Goal: Information Seeking & Learning: Learn about a topic

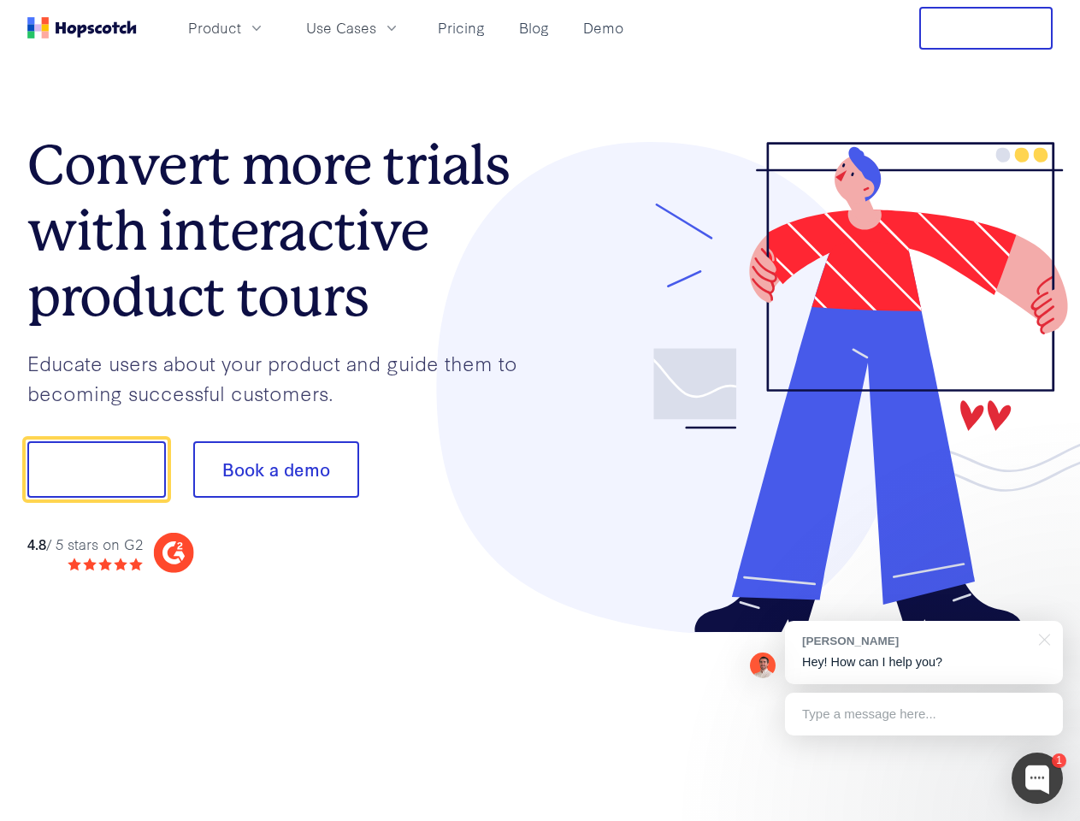
click at [540, 410] on div at bounding box center [796, 388] width 513 height 492
click at [241, 27] on span "Product" at bounding box center [214, 27] width 53 height 21
click at [376, 27] on span "Use Cases" at bounding box center [341, 27] width 70 height 21
click at [986, 28] on button "Free Trial" at bounding box center [985, 28] width 133 height 43
click at [96, 469] on button "Show me!" at bounding box center [96, 469] width 138 height 56
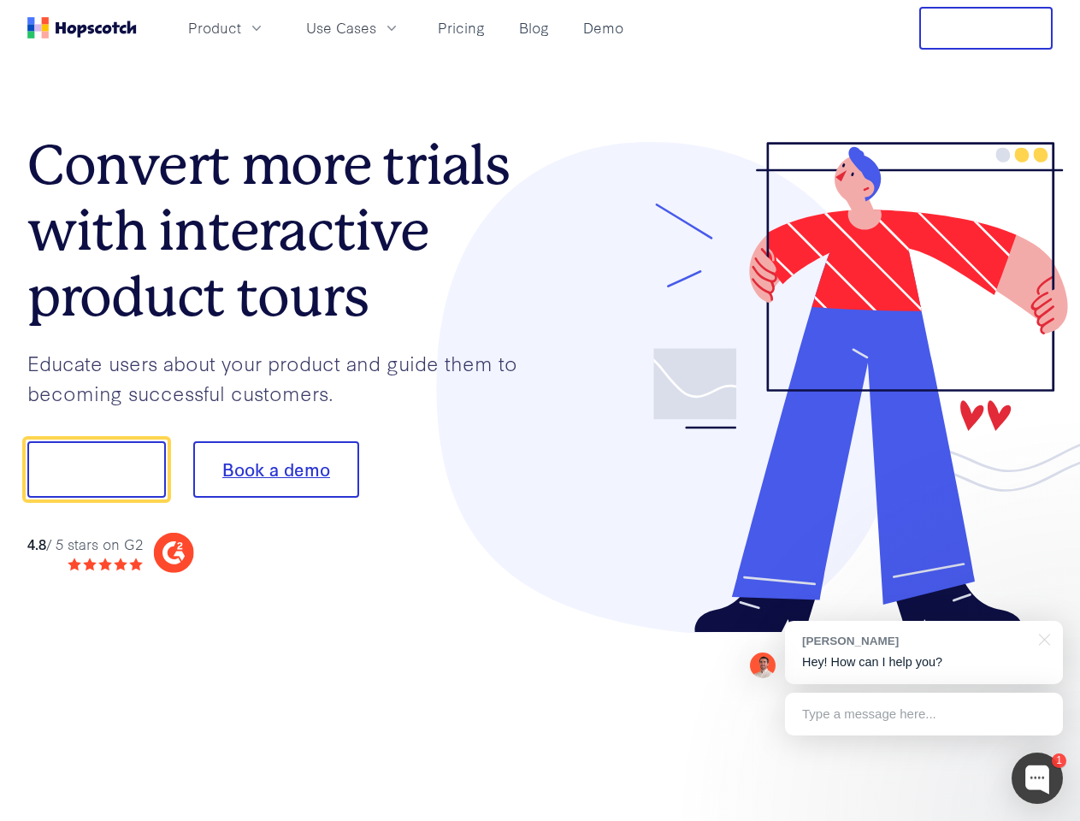
click at [275, 469] on button "Book a demo" at bounding box center [276, 469] width 166 height 56
click at [1037, 778] on div at bounding box center [1036, 777] width 51 height 51
click at [923, 652] on div "[PERSON_NAME] Hey! How can I help you?" at bounding box center [924, 652] width 278 height 63
click at [1041, 638] on div at bounding box center [902, 581] width 321 height 341
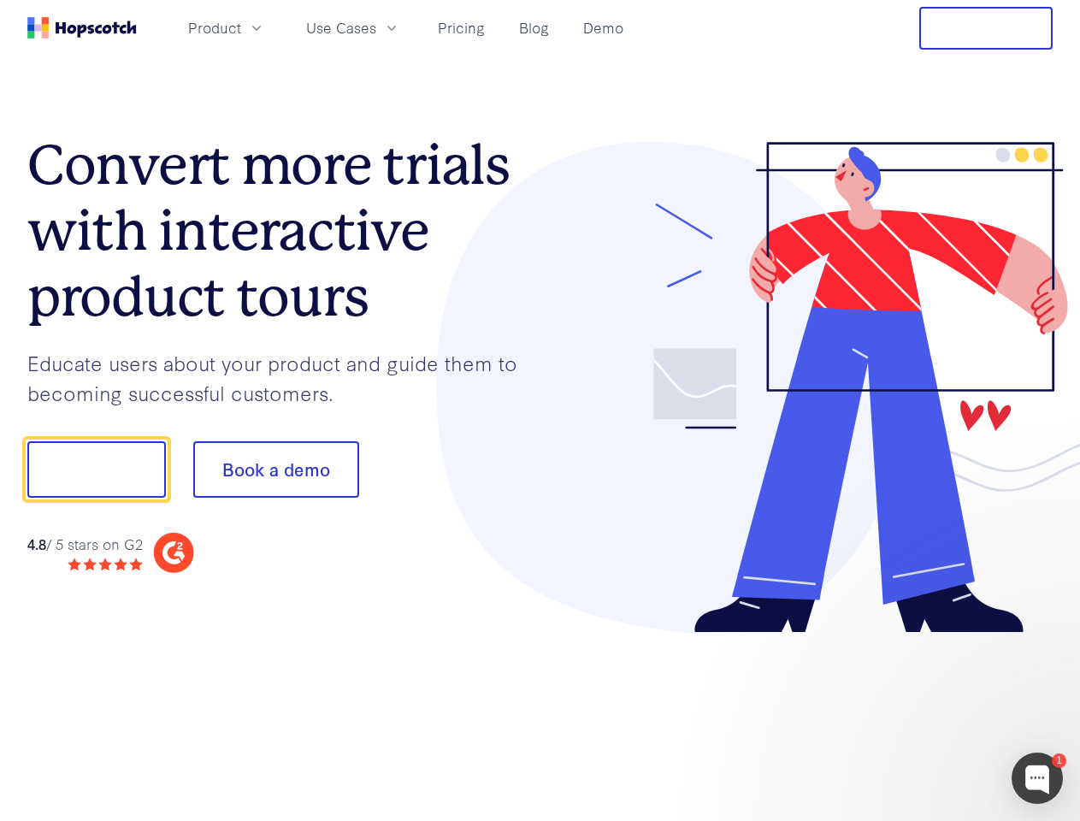
click at [923, 714] on div at bounding box center [902, 581] width 321 height 341
